Goal: Task Accomplishment & Management: Complete application form

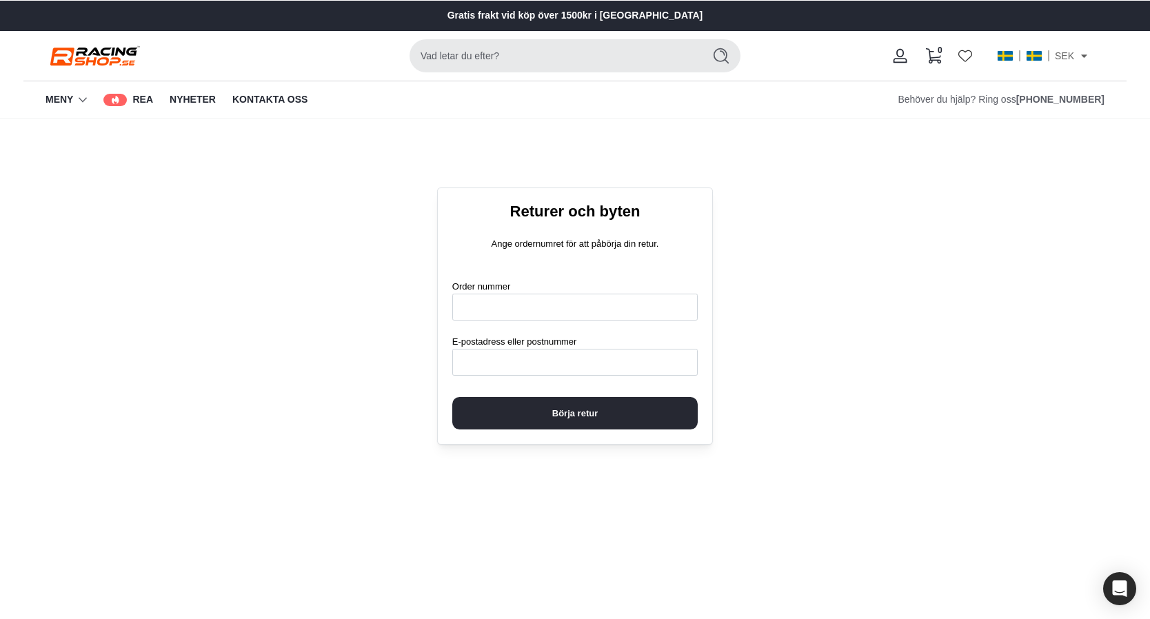
scroll to position [188, 0]
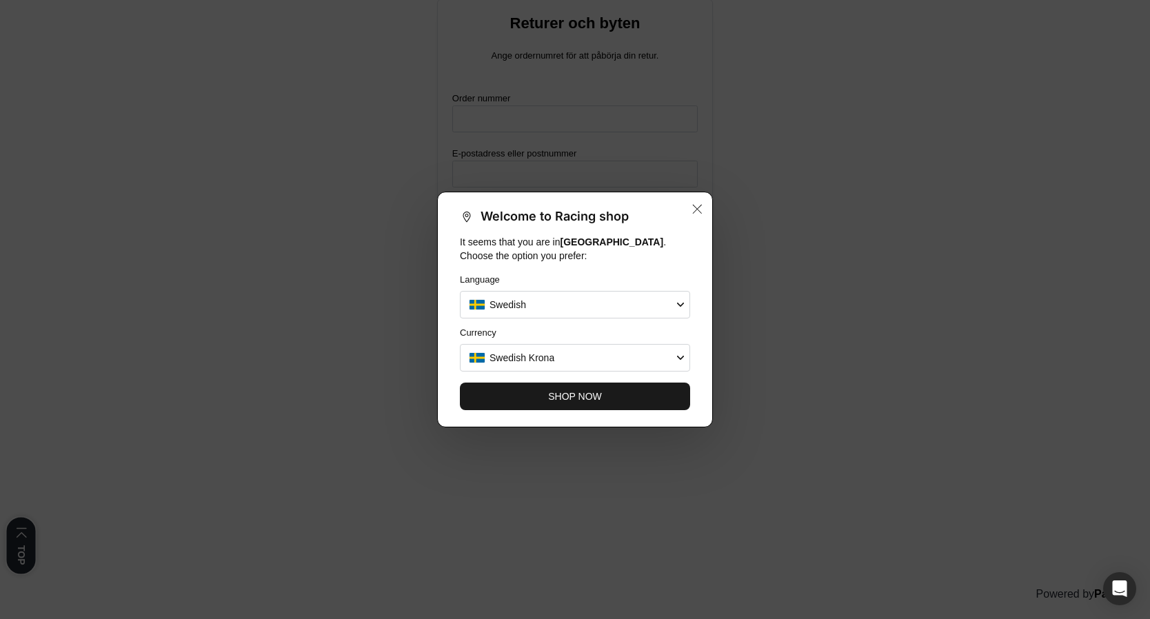
click at [621, 388] on button "SHOP NOW" at bounding box center [575, 397] width 230 height 28
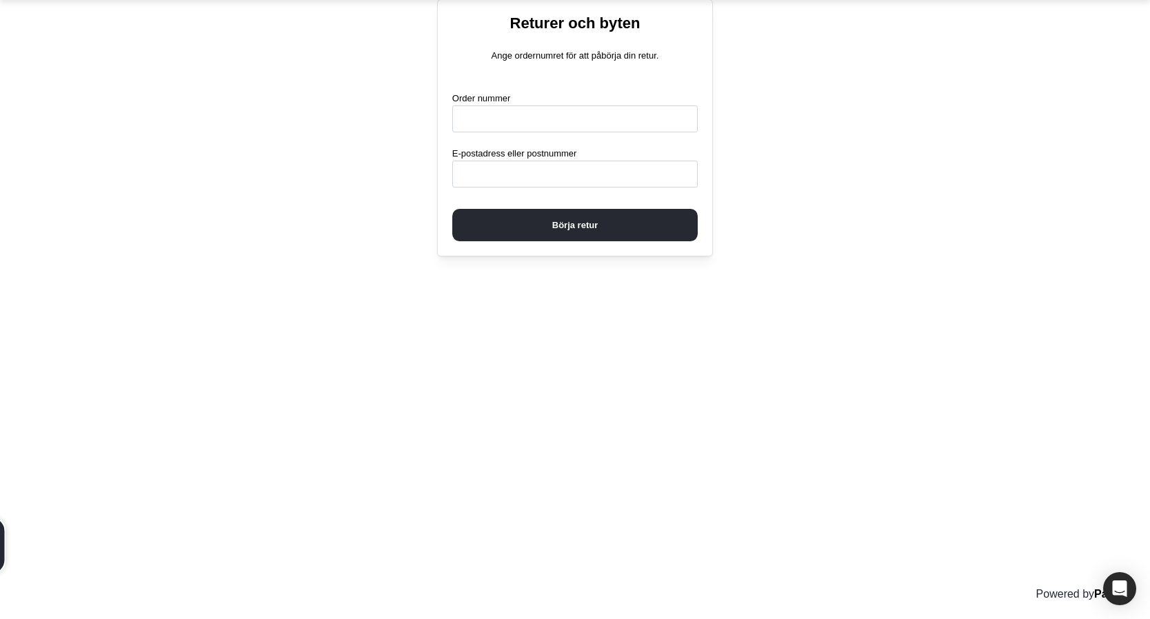
scroll to position [0, 0]
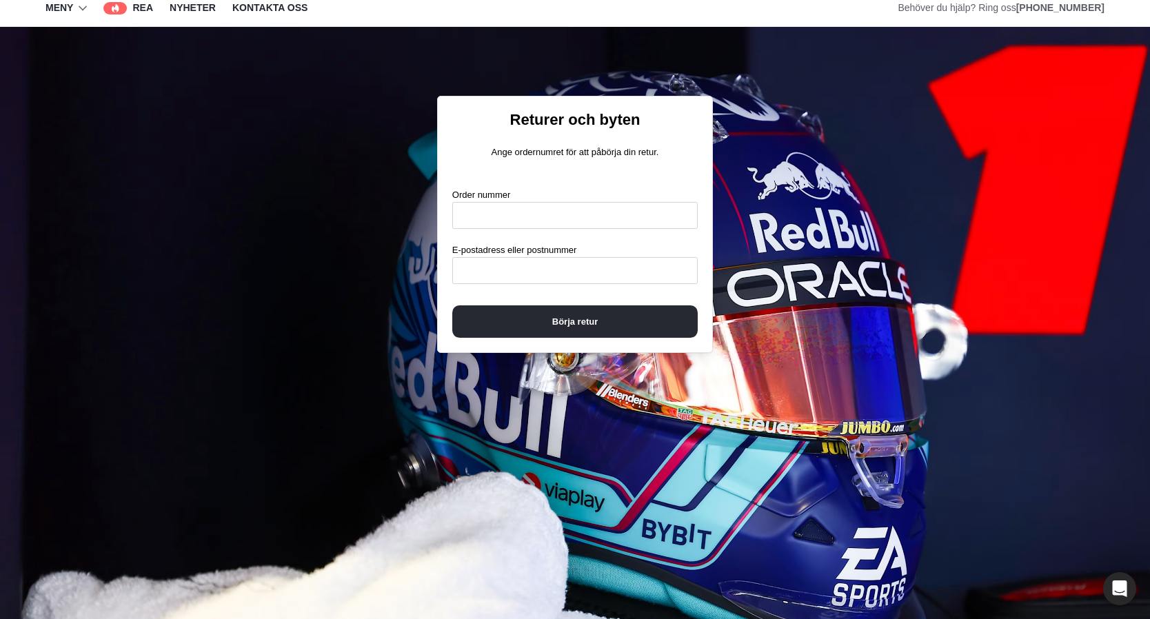
scroll to position [101, 0]
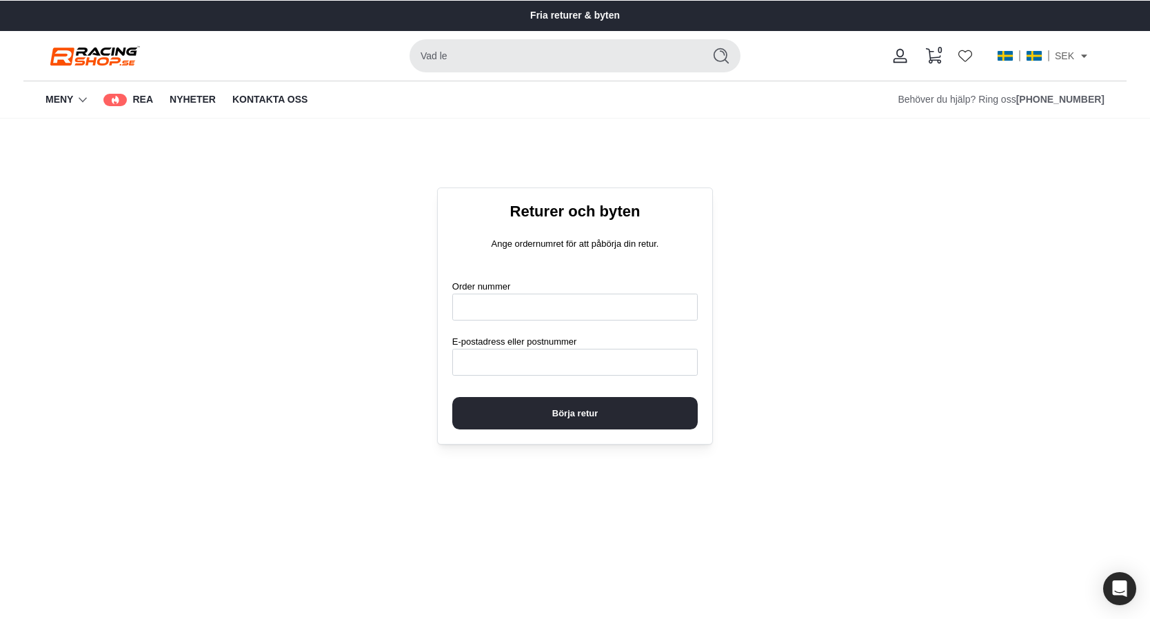
click at [652, 405] on span "Börja retur" at bounding box center [575, 413] width 216 height 31
click at [696, 256] on div "Returer och byten Ange ordernumret för att påbörja din retur. Order nummer E-po…" at bounding box center [574, 316] width 245 height 228
drag, startPoint x: 606, startPoint y: 342, endPoint x: 449, endPoint y: 343, distance: 157.2
click at [449, 343] on div "Returer och byten Ange ordernumret för att påbörja din retur. Order nummer E-po…" at bounding box center [575, 316] width 276 height 257
copy label "E-postadress eller postnummer"
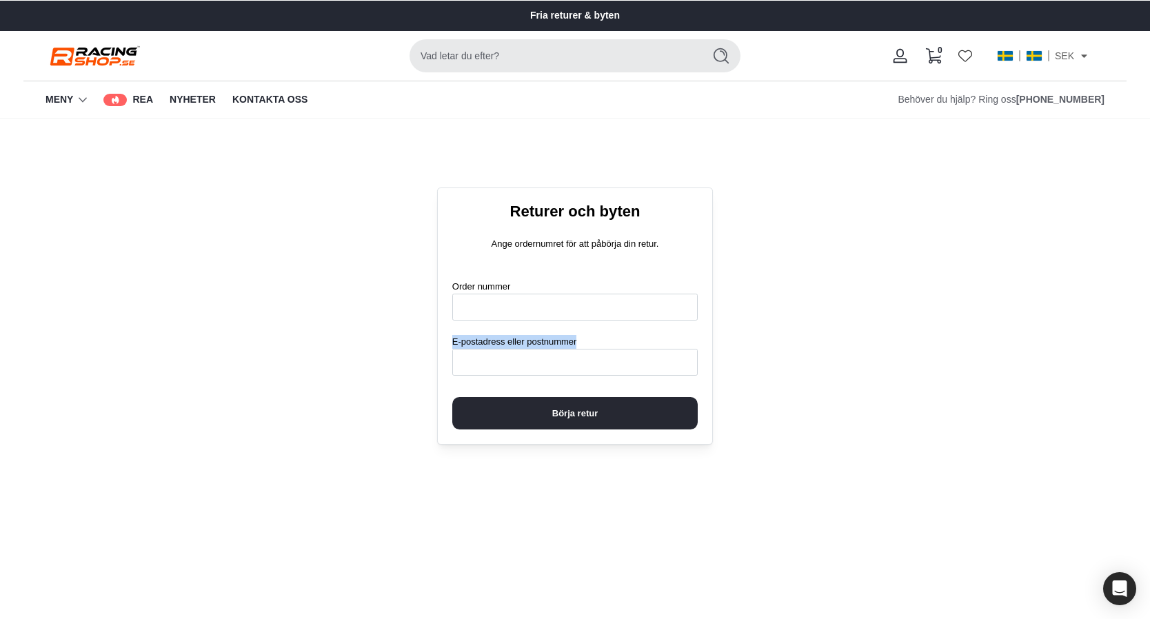
click at [572, 407] on span "Börja retur" at bounding box center [575, 413] width 46 height 31
